Goal: Transaction & Acquisition: Purchase product/service

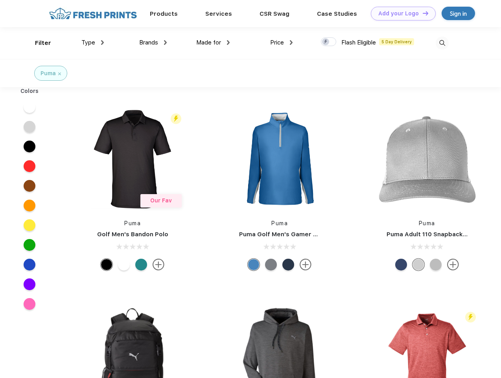
click at [401, 13] on link "Add your Logo Design Tool" at bounding box center [403, 14] width 65 height 14
click at [0, 0] on div "Design Tool" at bounding box center [0, 0] width 0 height 0
click at [422, 13] on link "Add your Logo Design Tool" at bounding box center [403, 14] width 65 height 14
click at [38, 43] on div "Filter" at bounding box center [43, 43] width 16 height 9
click at [93, 43] on span "Type" at bounding box center [88, 42] width 14 height 7
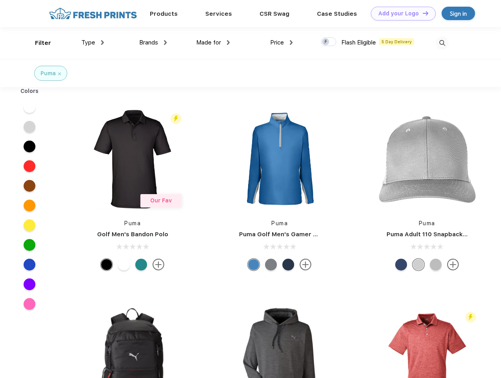
click at [153, 43] on span "Brands" at bounding box center [148, 42] width 19 height 7
click at [213, 43] on span "Made for" at bounding box center [208, 42] width 25 height 7
click at [282, 43] on span "Price" at bounding box center [277, 42] width 14 height 7
click at [329, 42] on div at bounding box center [328, 41] width 15 height 9
click at [326, 42] on input "checkbox" at bounding box center [323, 39] width 5 height 5
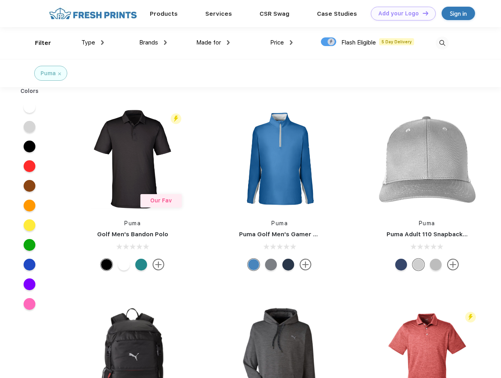
click at [442, 43] on img at bounding box center [442, 43] width 13 height 13
